Goal: Information Seeking & Learning: Learn about a topic

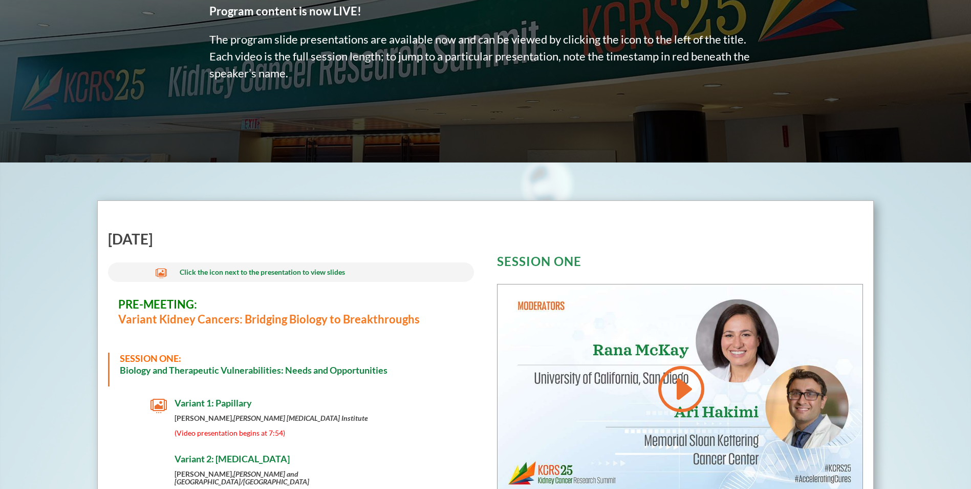
scroll to position [475, 0]
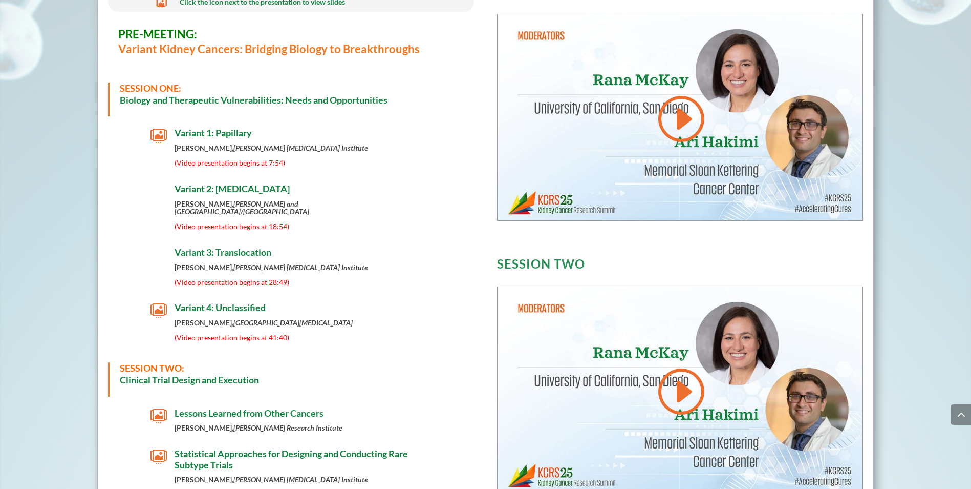
click at [158, 134] on span "" at bounding box center [159, 136] width 16 height 16
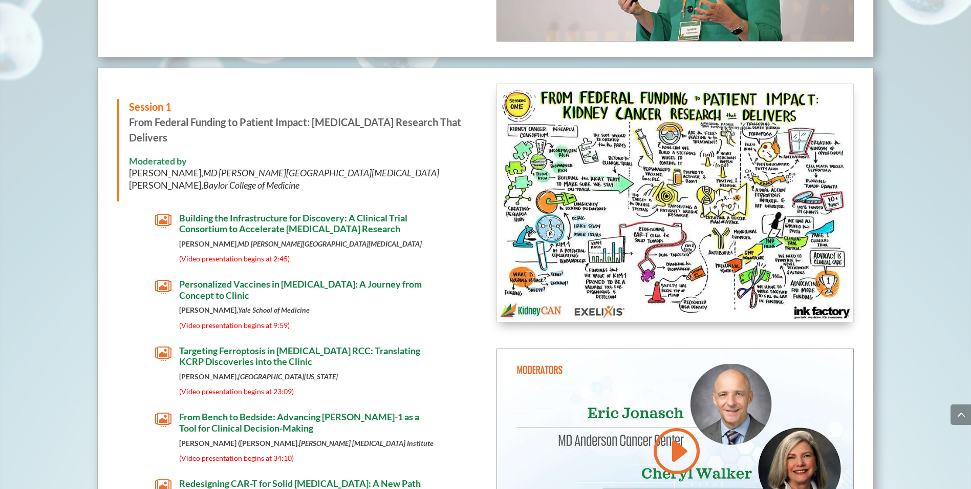
scroll to position [1618, 0]
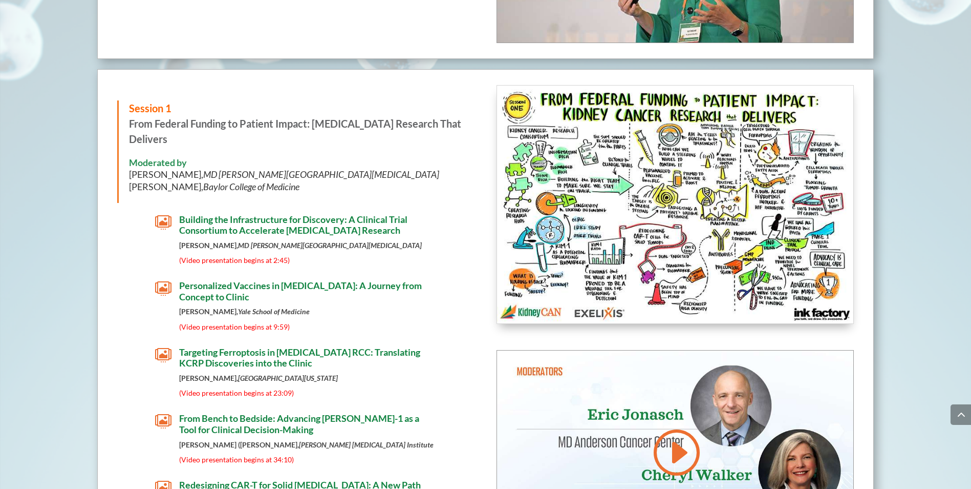
drag, startPoint x: 908, startPoint y: 93, endPoint x: 927, endPoint y: 72, distance: 27.9
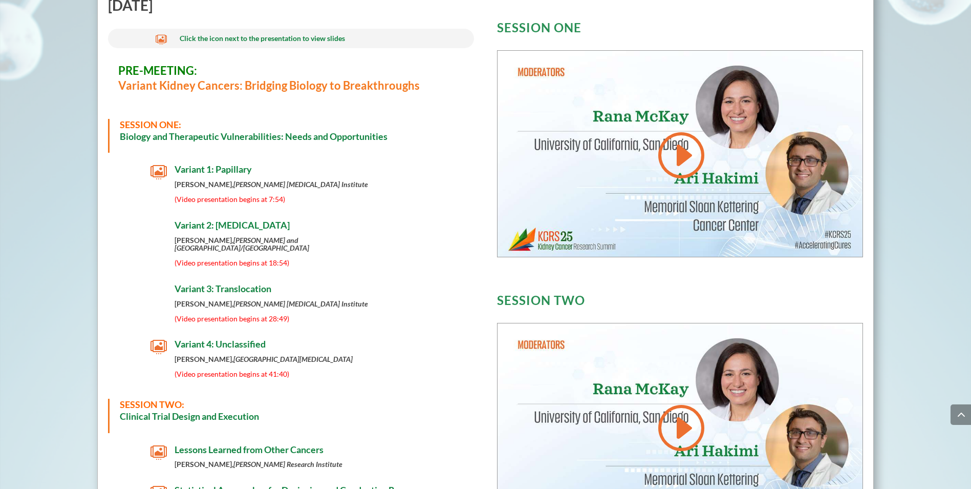
scroll to position [434, 0]
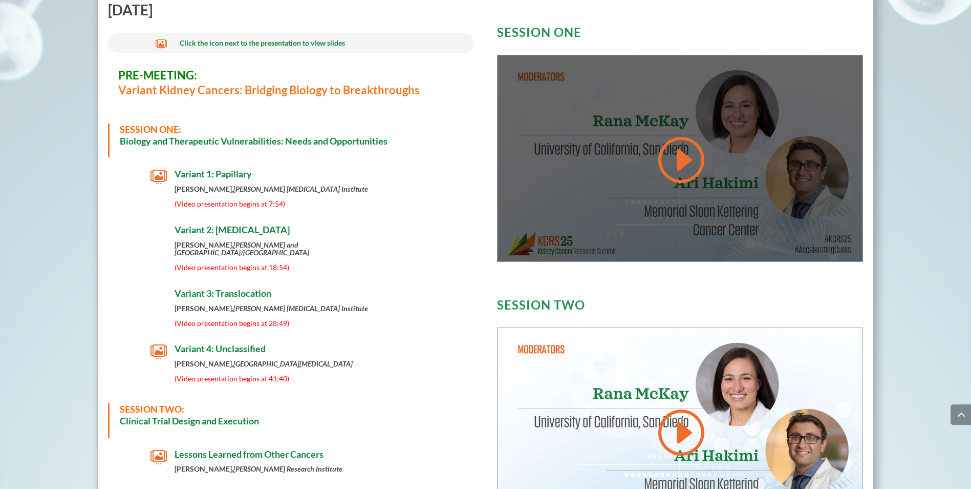
click at [680, 162] on link at bounding box center [679, 160] width 49 height 52
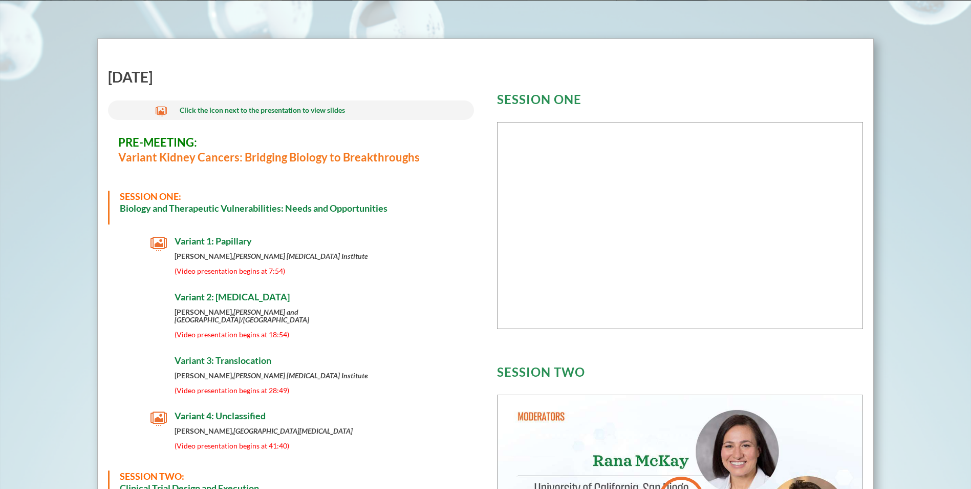
scroll to position [369, 0]
